Goal: Ask a question

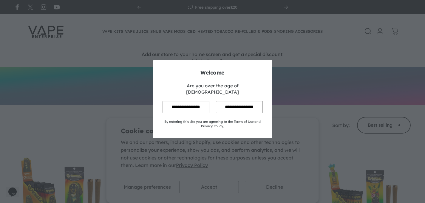
click at [195, 103] on input "**********" at bounding box center [186, 107] width 47 height 12
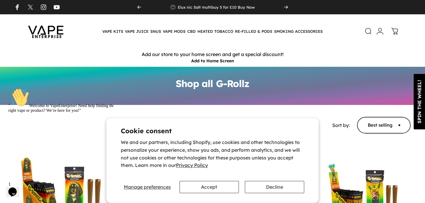
click at [368, 31] on icon at bounding box center [368, 31] width 7 height 7
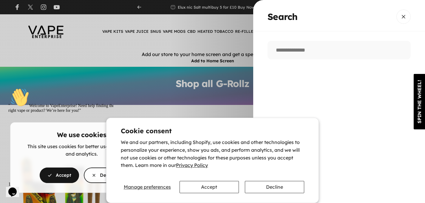
click at [292, 48] on cookie-banner "We use cookies This site uses cookies for better user experience and analytics.…" at bounding box center [212, 101] width 425 height 203
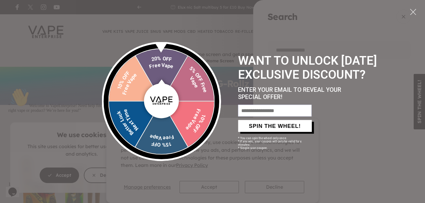
click at [413, 10] on div at bounding box center [414, 12] width 6 height 6
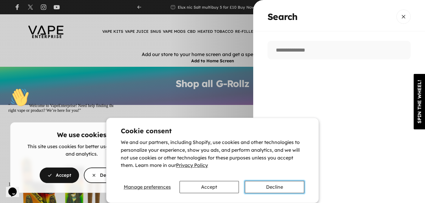
click at [273, 188] on button "Decline" at bounding box center [274, 187] width 59 height 12
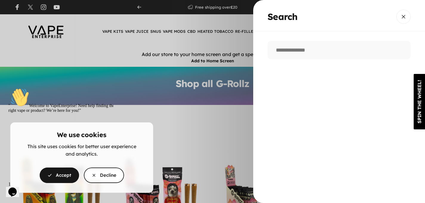
click at [291, 48] on cookie-banner "We use cookies This site uses cookies for better user experience and analytics.…" at bounding box center [212, 101] width 425 height 203
click at [288, 51] on cookie-banner "We use cookies This site uses cookies for better user experience and analytics.…" at bounding box center [212, 101] width 425 height 203
click at [306, 50] on cookie-banner "We use cookies This site uses cookies for better user experience and analytics.…" at bounding box center [212, 101] width 425 height 203
click at [58, 113] on div "" Welcome to VapeEnterprise! Need help finding the right vape or product? We’re…" at bounding box center [61, 100] width 107 height 25
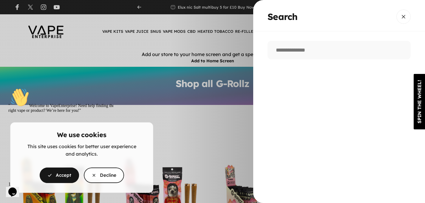
click at [96, 113] on div "" Welcome to VapeEnterprise! Need help finding the right vape or product? We’re…" at bounding box center [61, 100] width 107 height 25
click at [62, 113] on div "" Welcome to VapeEnterprise! Need help finding the right vape or product? We’re…" at bounding box center [61, 100] width 107 height 25
click at [15, 188] on icon "Chat widget" at bounding box center [12, 192] width 8 height 9
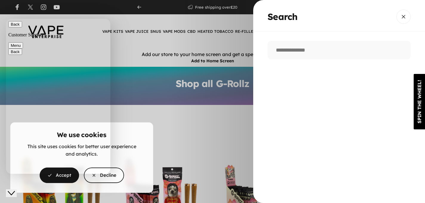
type textarea "**********"
click at [402, 17] on cookie-banner "We use cookies This site uses cookies for better user experience and analytics.…" at bounding box center [212, 101] width 425 height 203
click at [239, 121] on cookie-banner "We use cookies This site uses cookies for better user experience and analytics.…" at bounding box center [212, 101] width 425 height 203
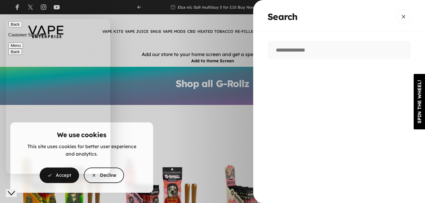
click at [405, 17] on cookie-banner "We use cookies This site uses cookies for better user experience and analytics.…" at bounding box center [212, 101] width 425 height 203
click at [240, 18] on cookie-banner "We use cookies This site uses cookies for better user experience and analytics.…" at bounding box center [212, 101] width 425 height 203
click at [403, 17] on cookie-banner "We use cookies This site uses cookies for better user experience and analytics.…" at bounding box center [212, 101] width 425 height 203
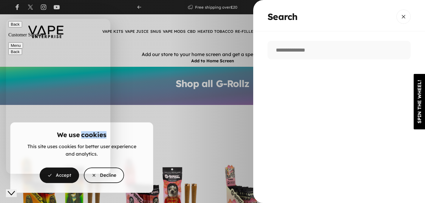
click at [403, 17] on cookie-banner "We use cookies This site uses cookies for better user experience and analytics.…" at bounding box center [212, 101] width 425 height 203
click at [403, 16] on cookie-banner "We use cookies This site uses cookies for better user experience and analytics.…" at bounding box center [212, 101] width 425 height 203
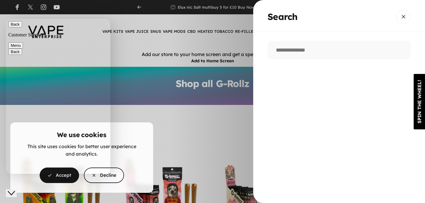
click at [16, 27] on button "Back" at bounding box center [15, 24] width 14 height 6
click at [162, 47] on cookie-banner "We use cookies This site uses cookies for better user experience and analytics.…" at bounding box center [212, 101] width 425 height 203
click at [54, 177] on span "button" at bounding box center [59, 175] width 59 height 31
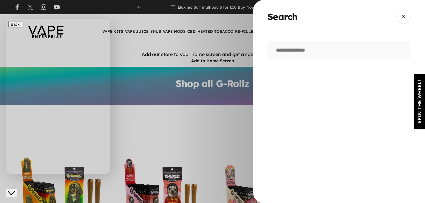
click at [225, 52] on overlay-element "Search" at bounding box center [212, 101] width 425 height 203
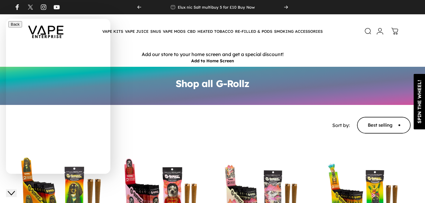
click at [368, 31] on icon at bounding box center [368, 31] width 7 height 7
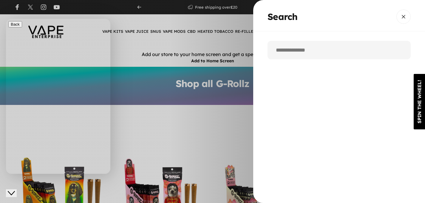
click at [295, 51] on input "Search" at bounding box center [339, 50] width 143 height 19
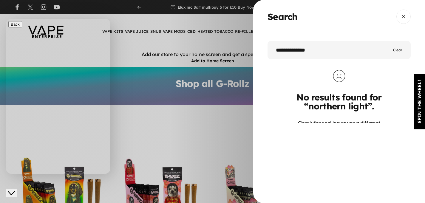
type input "**********"
